Goal: Task Accomplishment & Management: Manage account settings

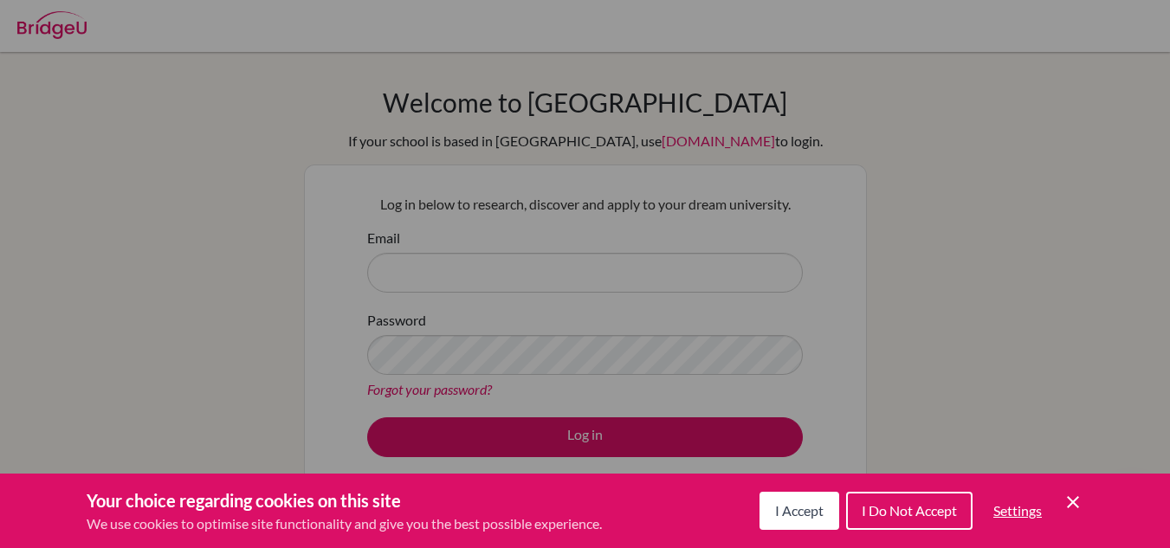
click at [1070, 501] on icon "Save and close" at bounding box center [1073, 502] width 12 height 12
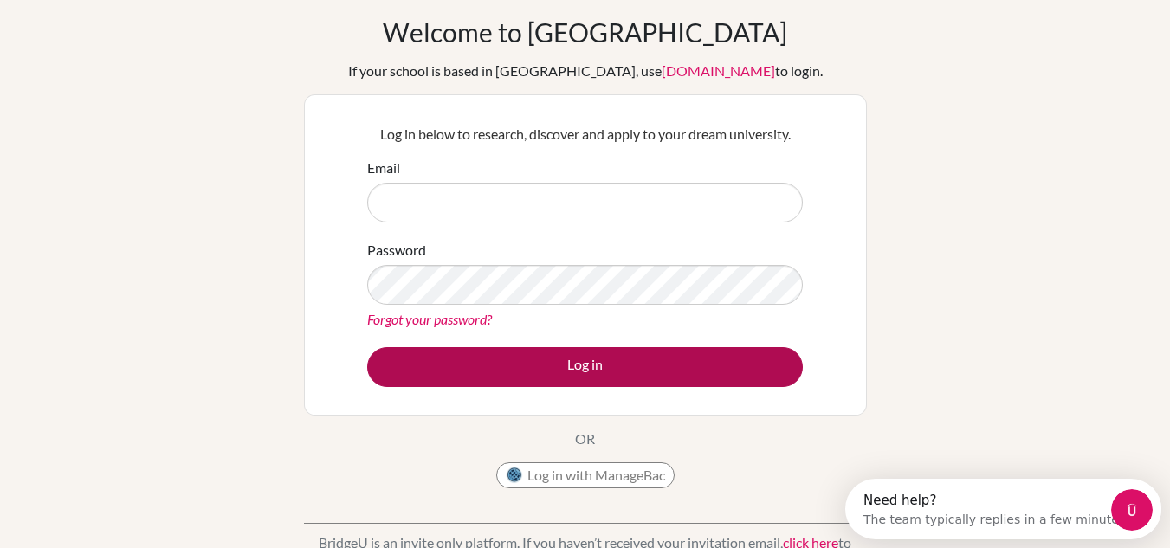
scroll to position [69, 0]
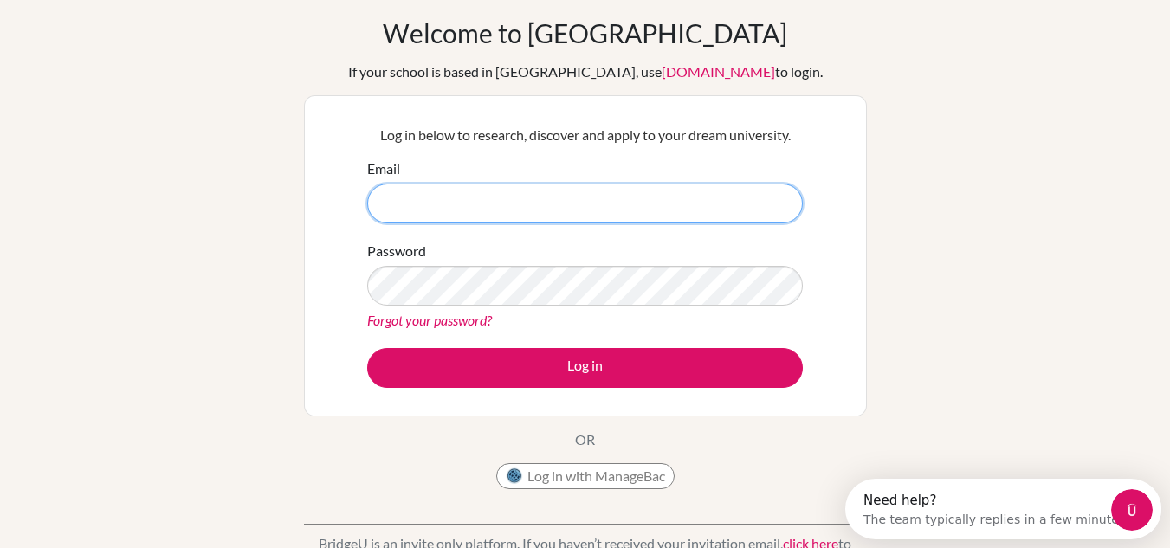
click at [471, 197] on input "Email" at bounding box center [585, 204] width 436 height 40
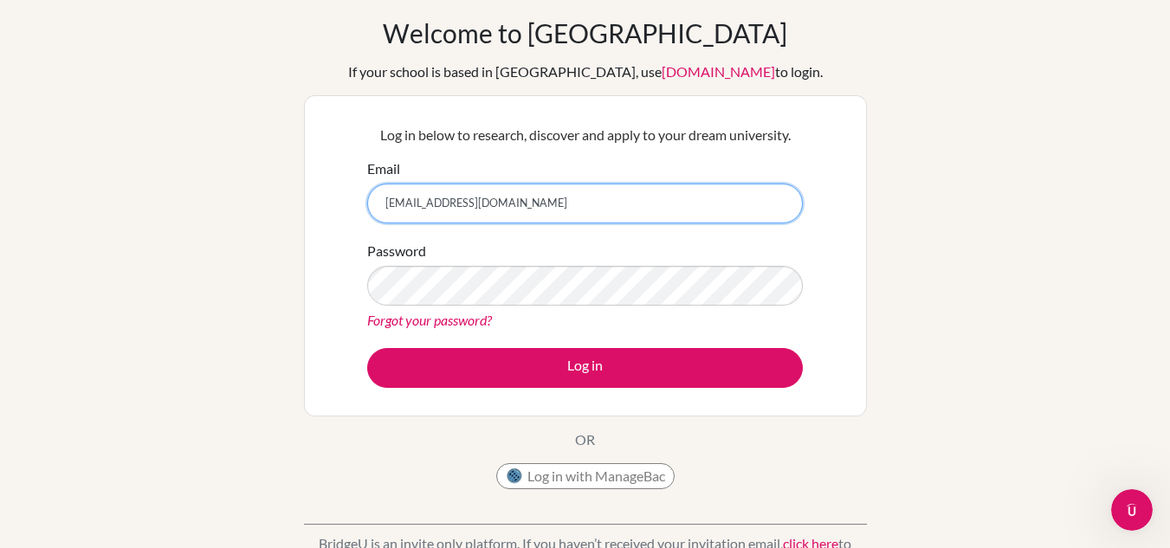
type input "[EMAIL_ADDRESS][DOMAIN_NAME]"
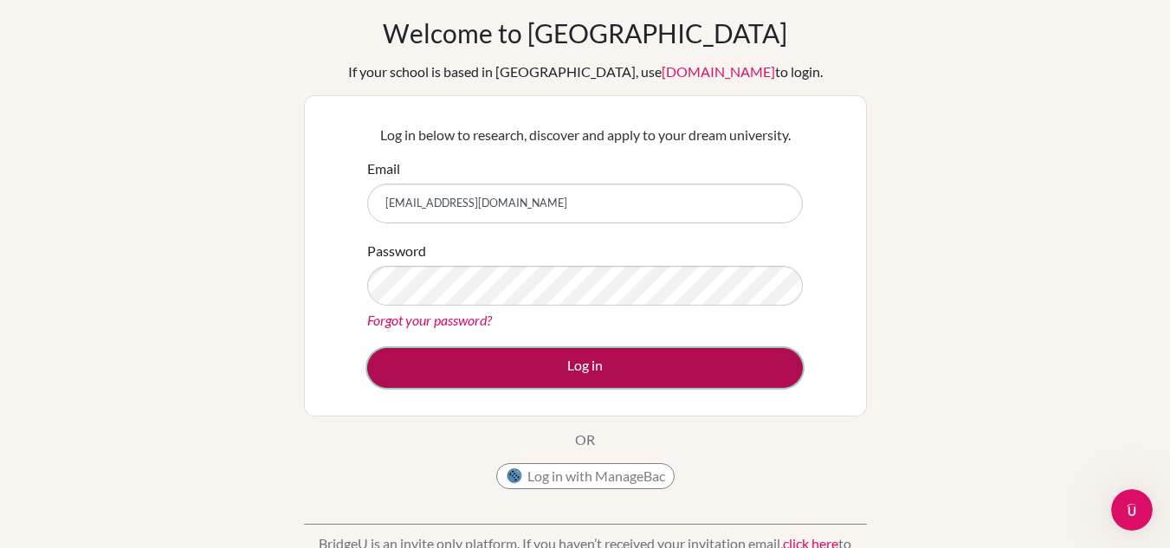
click at [521, 360] on button "Log in" at bounding box center [585, 368] width 436 height 40
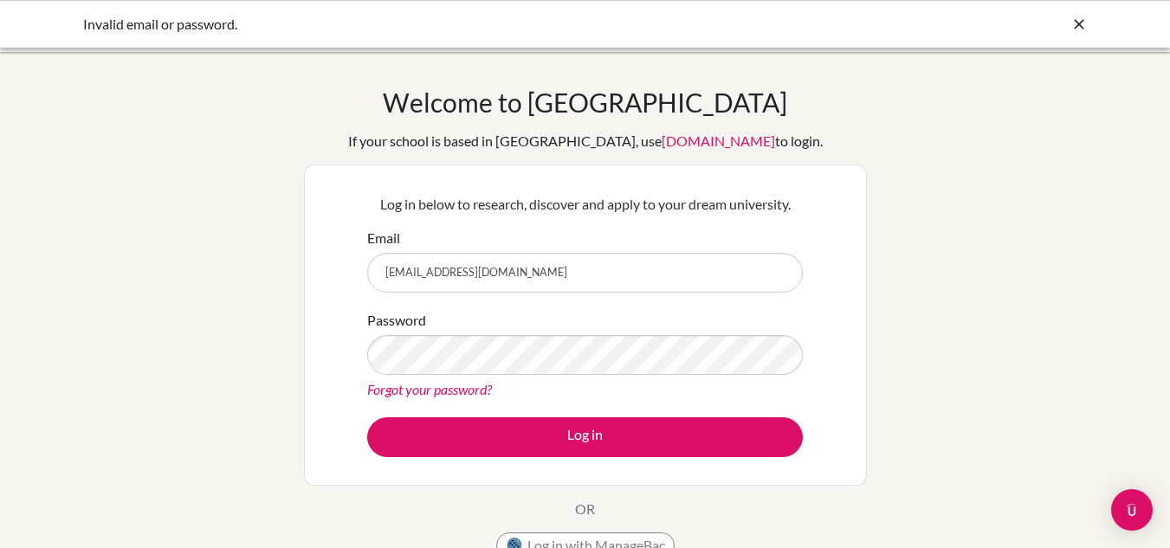
drag, startPoint x: 546, startPoint y: 274, endPoint x: 207, endPoint y: 354, distance: 348.1
click at [207, 354] on div "Welcome to BridgeU If your school is based in China, use app.bridge-u.com.cn to…" at bounding box center [585, 370] width 1170 height 566
type input "[EMAIL_ADDRESS][DOMAIN_NAME]"
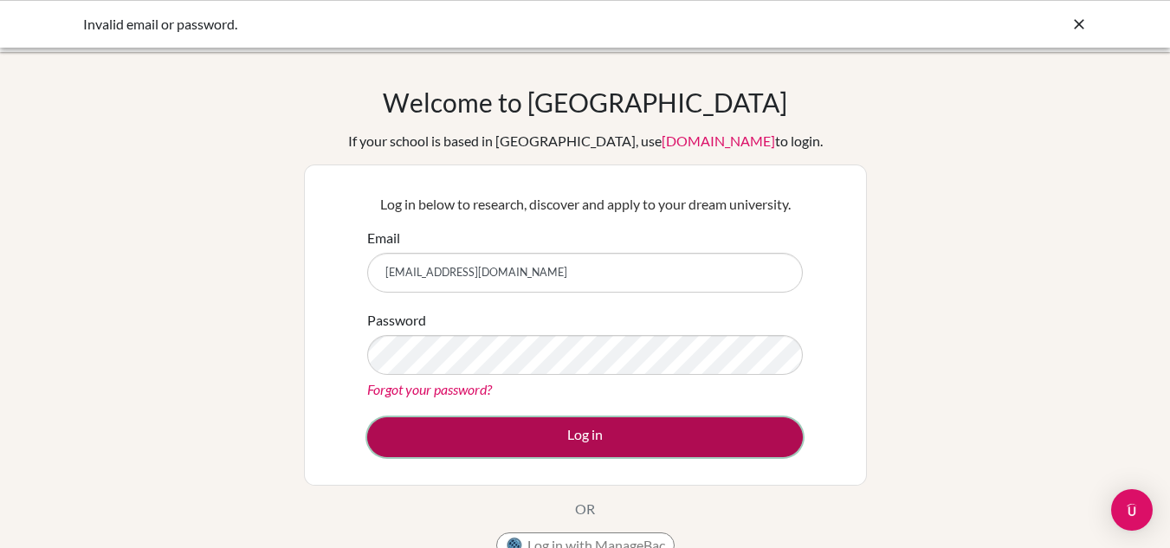
click at [533, 438] on button "Log in" at bounding box center [585, 437] width 436 height 40
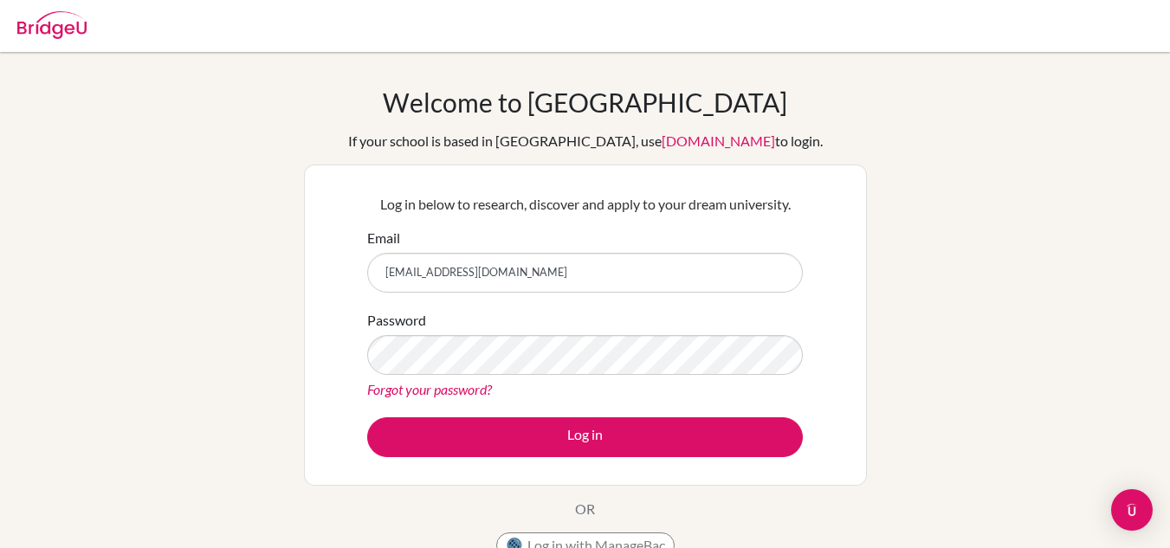
scroll to position [69, 0]
